Goal: Information Seeking & Learning: Learn about a topic

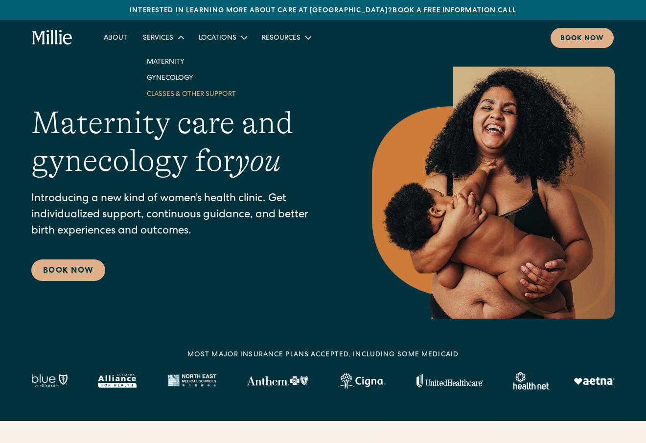
click at [169, 92] on link "Classes & Other Support" at bounding box center [191, 94] width 105 height 16
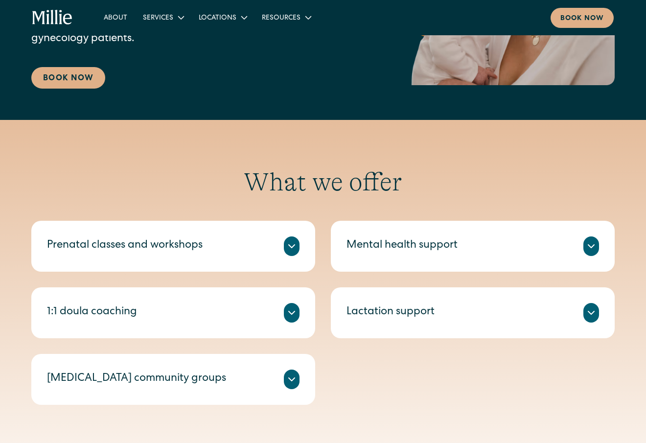
scroll to position [245, 0]
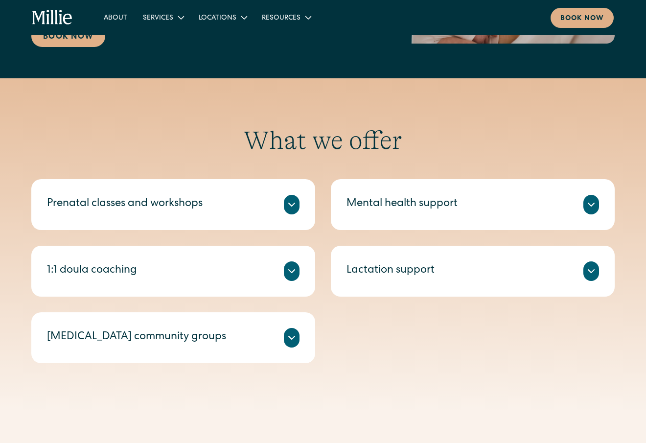
click at [597, 203] on div at bounding box center [591, 205] width 16 height 20
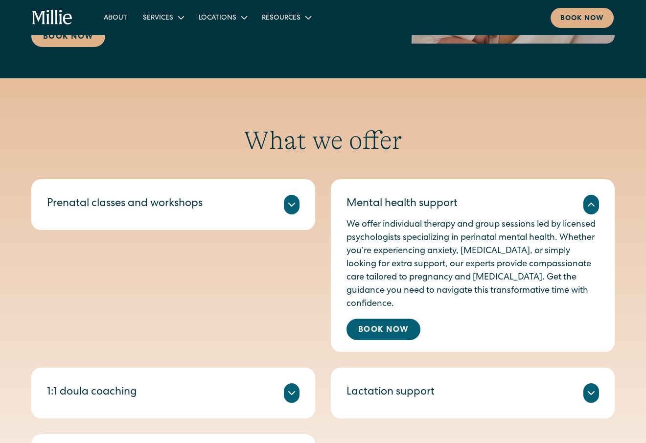
click at [569, 149] on h2 "What we offer" at bounding box center [322, 140] width 583 height 30
click at [589, 203] on icon at bounding box center [591, 205] width 12 height 12
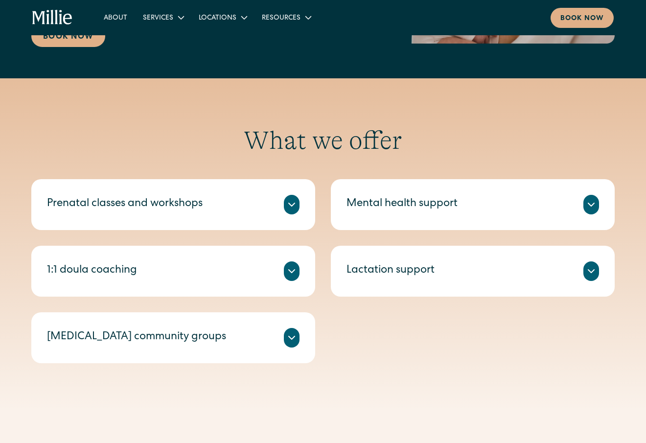
click at [289, 206] on icon at bounding box center [292, 205] width 12 height 12
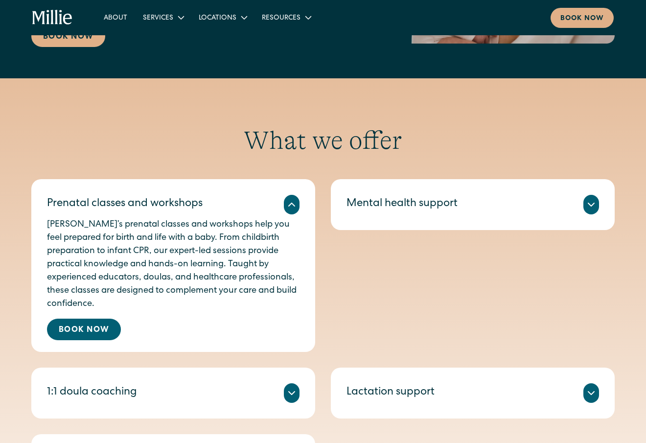
click at [292, 205] on icon at bounding box center [292, 205] width 12 height 12
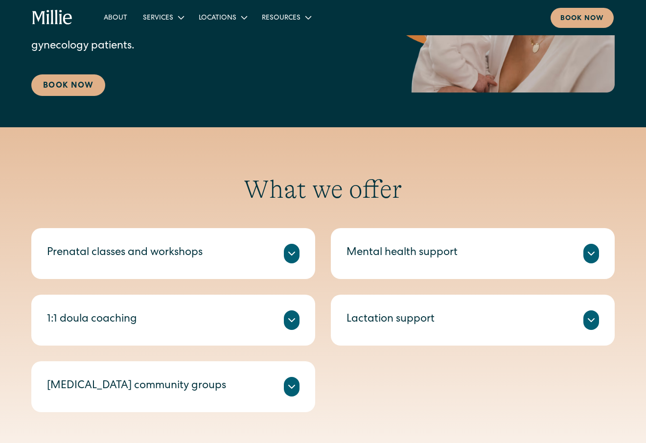
scroll to position [0, 0]
